Goal: Task Accomplishment & Management: Use online tool/utility

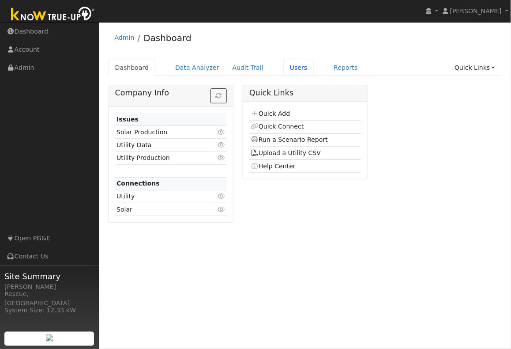
drag, startPoint x: 293, startPoint y: 65, endPoint x: 273, endPoint y: 60, distance: 20.6
click at [293, 65] on link "Users" at bounding box center [298, 68] width 31 height 16
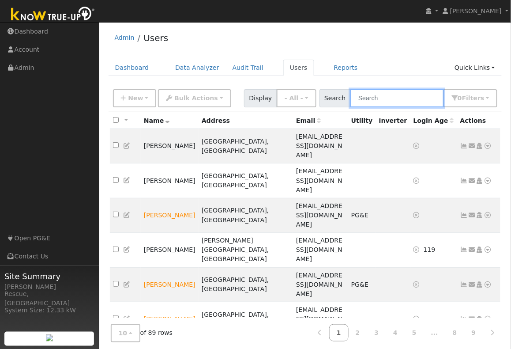
click at [410, 98] on input "text" at bounding box center [398, 98] width 94 height 18
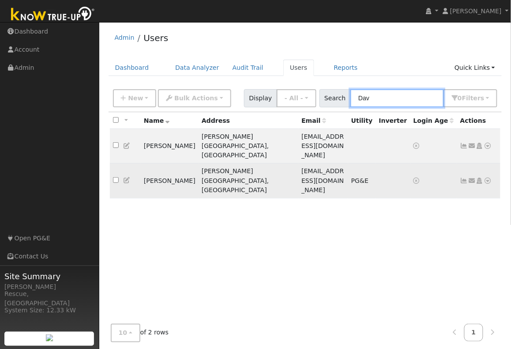
type input "Dav"
click at [489, 178] on icon at bounding box center [488, 181] width 8 height 6
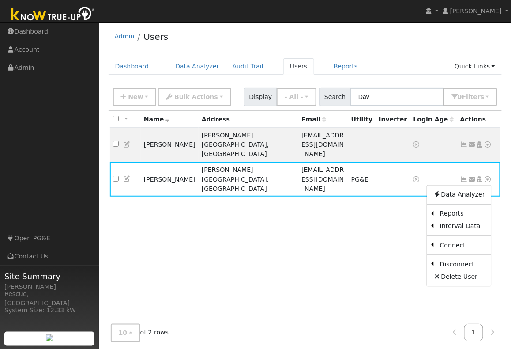
click at [0, 0] on link "Scenario" at bounding box center [0, 0] width 0 height 0
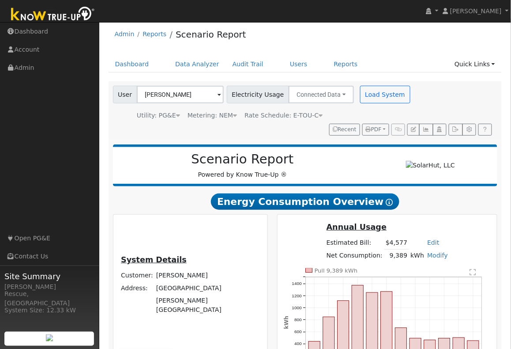
click at [199, 73] on div "Dashboard Data Analyzer Audit Trail Users Reports Quick Links Quick Add Quick C…" at bounding box center [306, 68] width 394 height 25
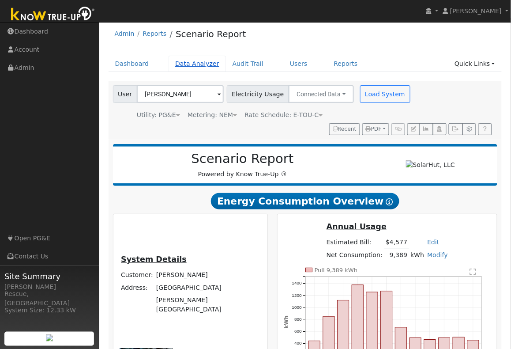
click at [201, 68] on link "Data Analyzer" at bounding box center [197, 64] width 57 height 16
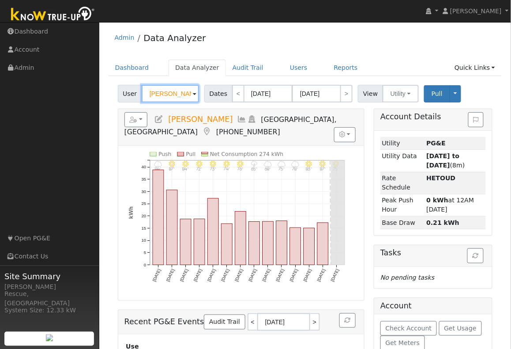
drag, startPoint x: 174, startPoint y: 88, endPoint x: 182, endPoint y: 90, distance: 8.1
click at [174, 88] on input "William Dong" at bounding box center [170, 94] width 57 height 18
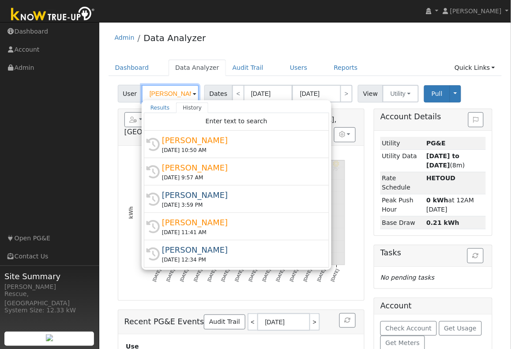
click at [188, 93] on input "William Dong" at bounding box center [170, 94] width 57 height 18
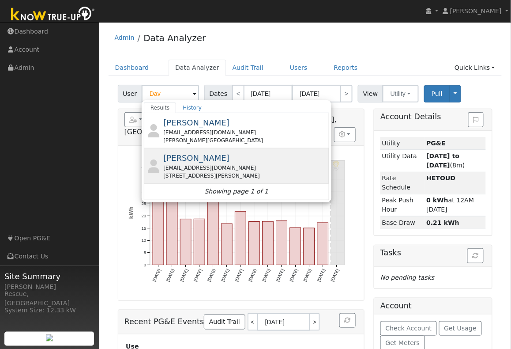
click at [269, 168] on div "davekeith@volcano.net" at bounding box center [245, 168] width 164 height 8
type input "Dave Keith"
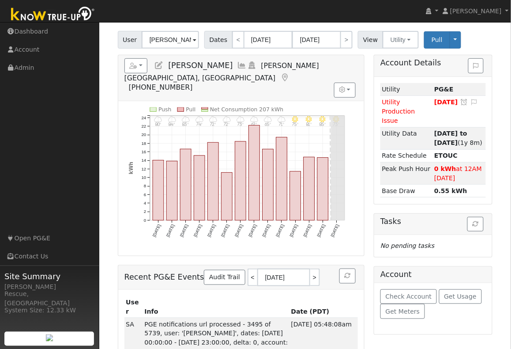
scroll to position [72, 0]
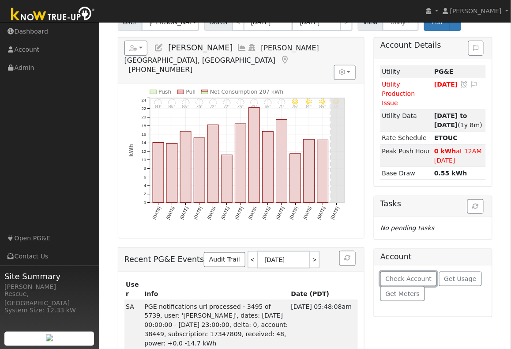
click at [424, 275] on button "Check Account" at bounding box center [409, 279] width 57 height 15
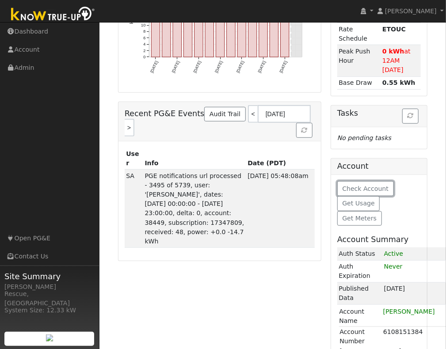
scroll to position [238, 0]
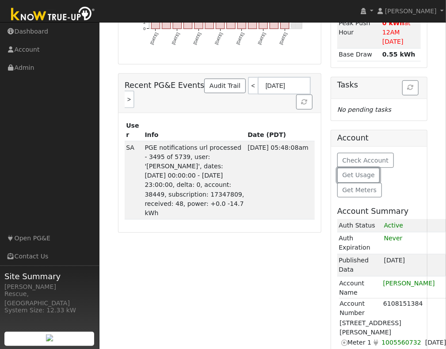
click at [366, 171] on span "Get Usage" at bounding box center [358, 174] width 32 height 7
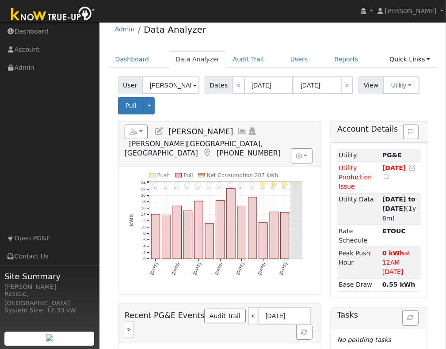
scroll to position [6, 0]
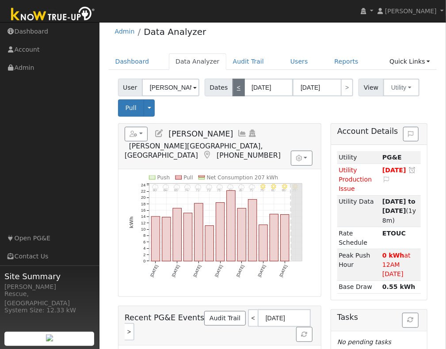
click at [239, 94] on link "<" at bounding box center [238, 88] width 12 height 18
type input "09/11/2025"
type input "09/24/2025"
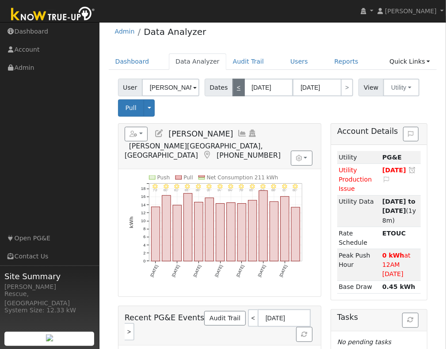
click at [239, 94] on link "<" at bounding box center [238, 88] width 12 height 18
type input "08/28/2025"
type input "09/10/2025"
click at [239, 94] on link "<" at bounding box center [238, 88] width 12 height 18
type input "08/14/2025"
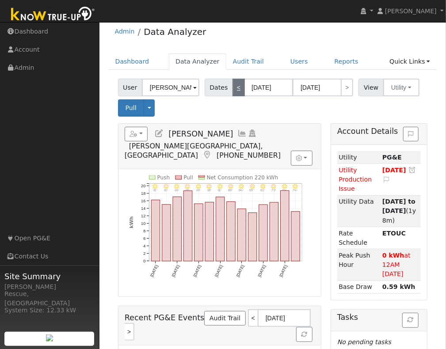
type input "08/27/2025"
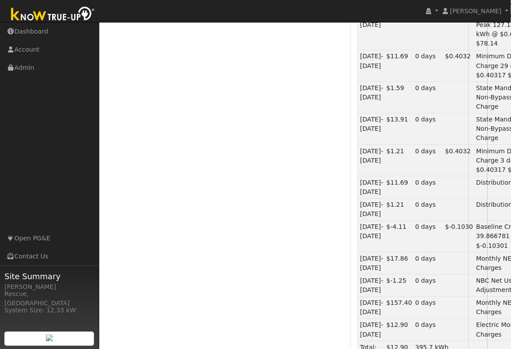
scroll to position [751, 0]
